Goal: Task Accomplishment & Management: Manage account settings

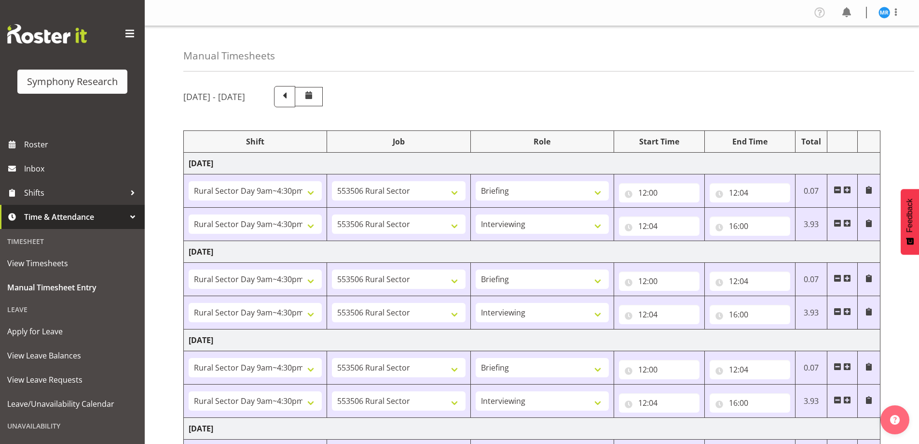
select select "81561"
select select "10587"
select select "81561"
select select "10587"
select select "47"
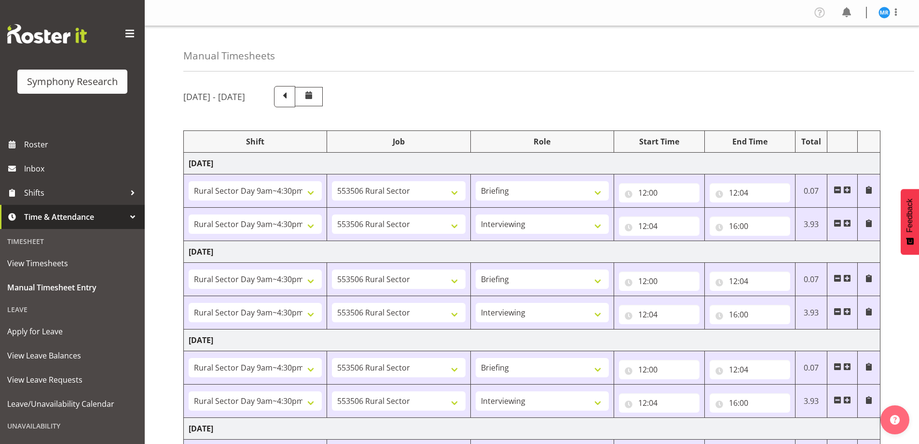
select select "81561"
select select "10587"
select select "81561"
select select "10587"
select select "47"
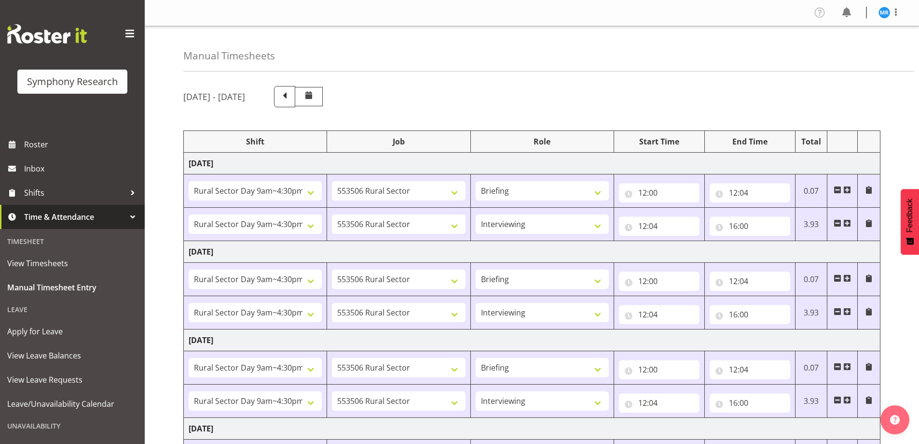
select select "81561"
select select "10587"
select select "81561"
select select "10587"
select select "47"
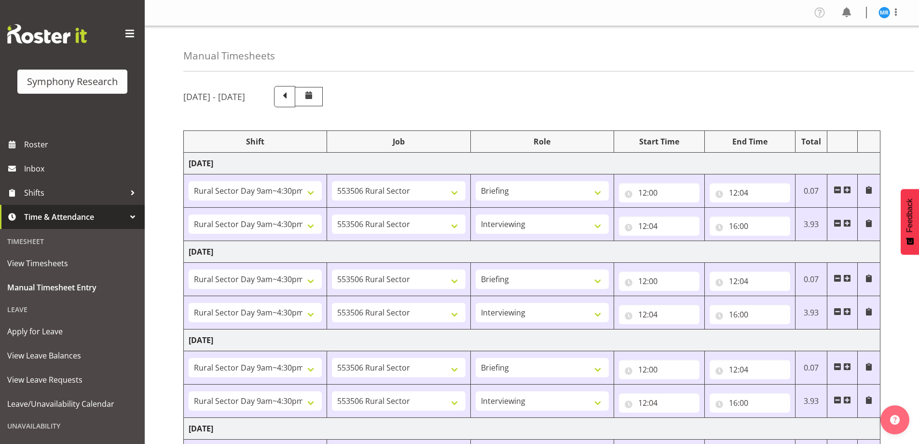
select select "81561"
select select "10587"
select select "47"
select select "81561"
select select "10587"
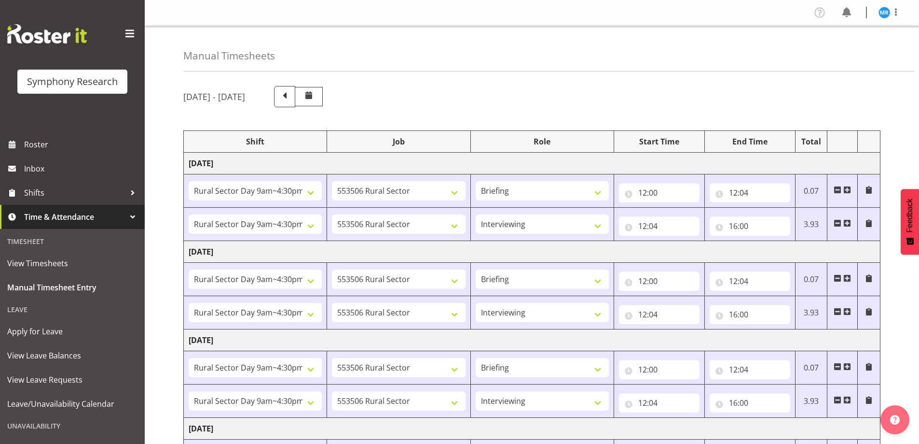
select select "47"
select select "81299"
select select "10587"
select select "81299"
select select "10587"
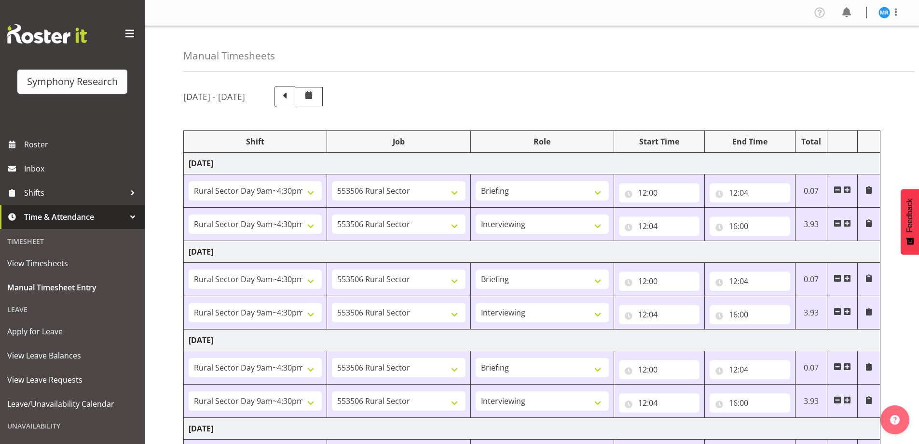
select select "47"
select select "81299"
select select "10587"
select select "47"
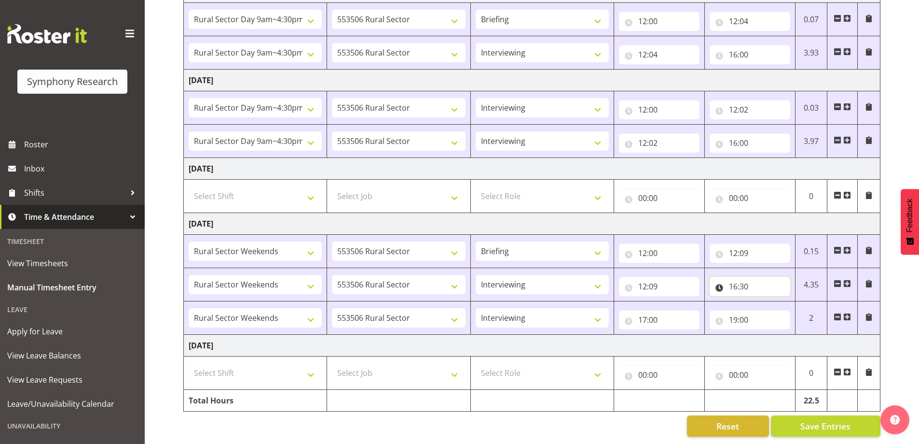
click at [739, 278] on input "16:30" at bounding box center [750, 286] width 81 height 19
click at [776, 304] on select "00 01 02 03 04 05 06 07 08 09 10 11 12 13 14 15 16 17 18 19 20 21 22 23" at bounding box center [776, 311] width 22 height 19
select select "17"
click at [765, 302] on select "00 01 02 03 04 05 06 07 08 09 10 11 12 13 14 15 16 17 18 19 20 21 22 23" at bounding box center [776, 311] width 22 height 19
type input "17:30"
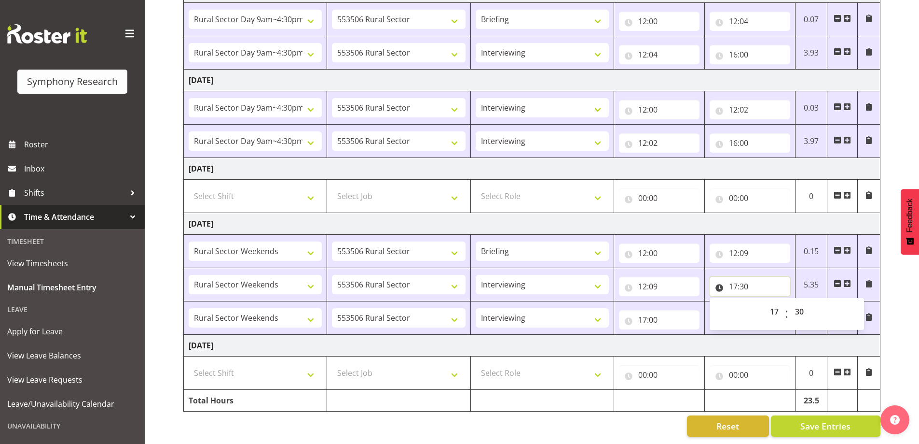
click at [750, 279] on input "17:30" at bounding box center [750, 286] width 81 height 19
click at [743, 278] on input "17:30" at bounding box center [750, 286] width 81 height 19
click at [656, 314] on input "17:00" at bounding box center [659, 319] width 81 height 19
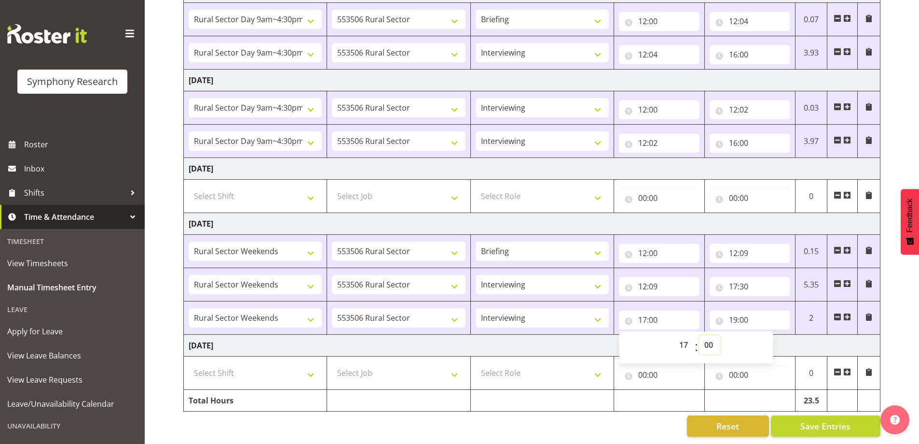
click at [710, 335] on select "00 01 02 03 04 05 06 07 08 09 10 11 12 13 14 15 16 17 18 19 20 21 22 23 24 25 2…" at bounding box center [710, 344] width 22 height 19
click at [655, 320] on input "17:00" at bounding box center [659, 319] width 81 height 19
click at [656, 310] on input "17:00" at bounding box center [659, 319] width 81 height 19
click at [706, 335] on select "00 01 02 03 04 05 06 07 08 09 10 11 12 13 14 15 16 17 18 19 20 21 22 23 24 25 2…" at bounding box center [710, 344] width 22 height 19
select select "30"
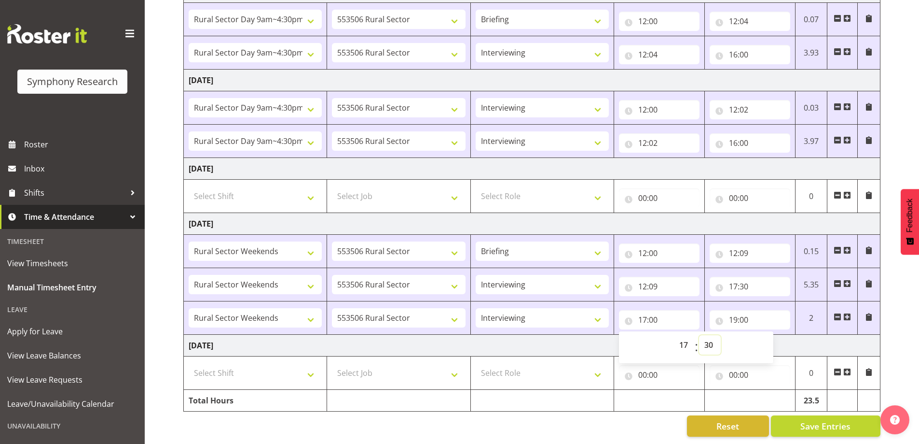
click at [699, 335] on select "00 01 02 03 04 05 06 07 08 09 10 11 12 13 14 15 16 17 18 19 20 21 22 23 24 25 2…" at bounding box center [710, 344] width 22 height 19
type input "17:30"
click at [599, 415] on div "Reset Save Entries" at bounding box center [531, 425] width 697 height 21
click at [817, 419] on span "Save Entries" at bounding box center [826, 425] width 50 height 13
click at [819, 421] on span "Save Entries" at bounding box center [826, 425] width 50 height 13
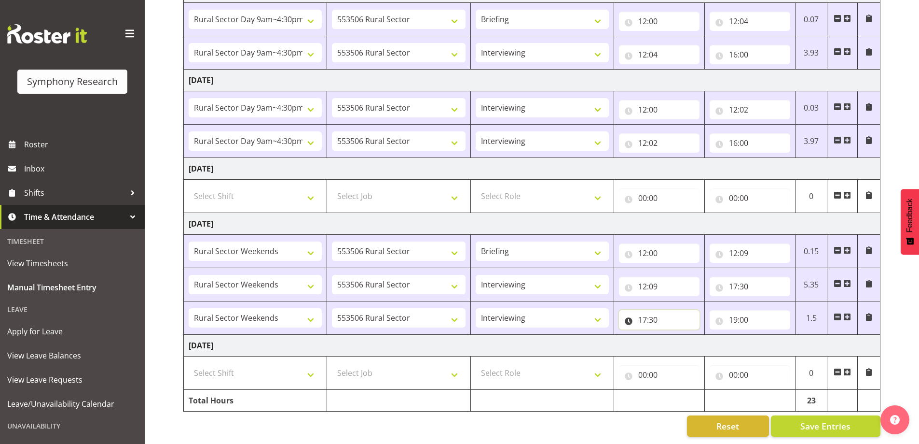
click at [645, 312] on input "17:30" at bounding box center [659, 319] width 81 height 19
click at [686, 336] on select "00 01 02 03 04 05 06 07 08 09 10 11 12 13 14 15 16 17 18 19 20 21 22 23" at bounding box center [685, 344] width 22 height 19
select select "18"
click at [674, 335] on select "00 01 02 03 04 05 06 07 08 09 10 11 12 13 14 15 16 17 18 19 20 21 22 23" at bounding box center [685, 344] width 22 height 19
type input "18:30"
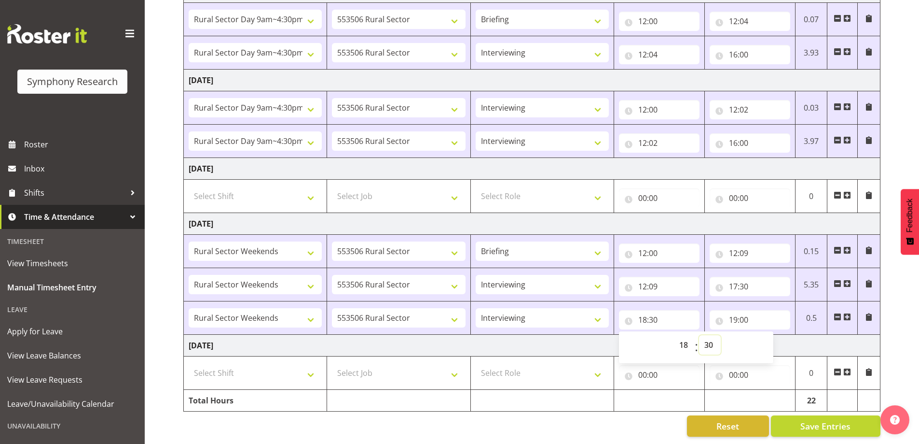
click at [710, 336] on select "00 01 02 03 04 05 06 07 08 09 10 11 12 13 14 15 16 17 18 19 20 21 22 23 24 25 2…" at bounding box center [710, 344] width 22 height 19
select select "0"
click at [699, 335] on select "00 01 02 03 04 05 06 07 08 09 10 11 12 13 14 15 16 17 18 19 20 21 22 23 24 25 2…" at bounding box center [710, 344] width 22 height 19
type input "18:00"
click at [908, 318] on div "[DATE] - [DATE] Shift Job Role Start Time End Time Total [DATE] !!Weekend Resid…" at bounding box center [551, 87] width 736 height 713
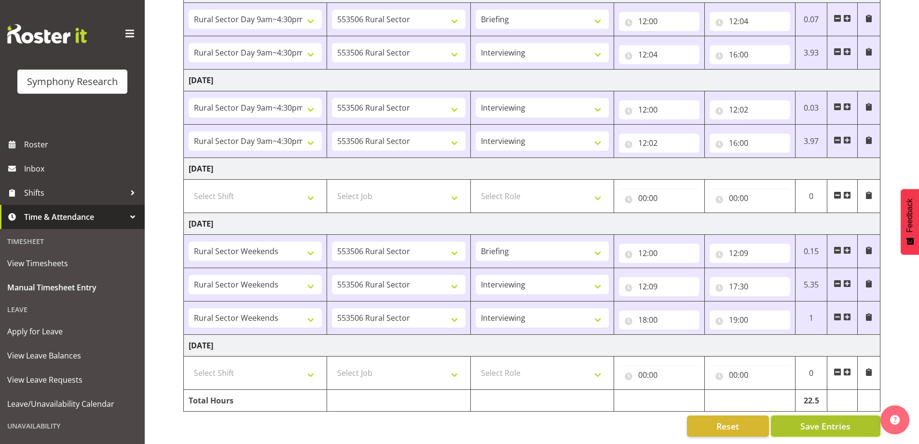
click at [818, 422] on span "Save Entries" at bounding box center [826, 425] width 50 height 13
click at [917, 336] on div "[DATE] - [DATE] Shift Job Role Start Time End Time Total [DATE] !!Weekend Resid…" at bounding box center [551, 87] width 736 height 713
click at [816, 419] on span "Save Entries" at bounding box center [826, 425] width 50 height 13
